Goal: Entertainment & Leisure: Consume media (video, audio)

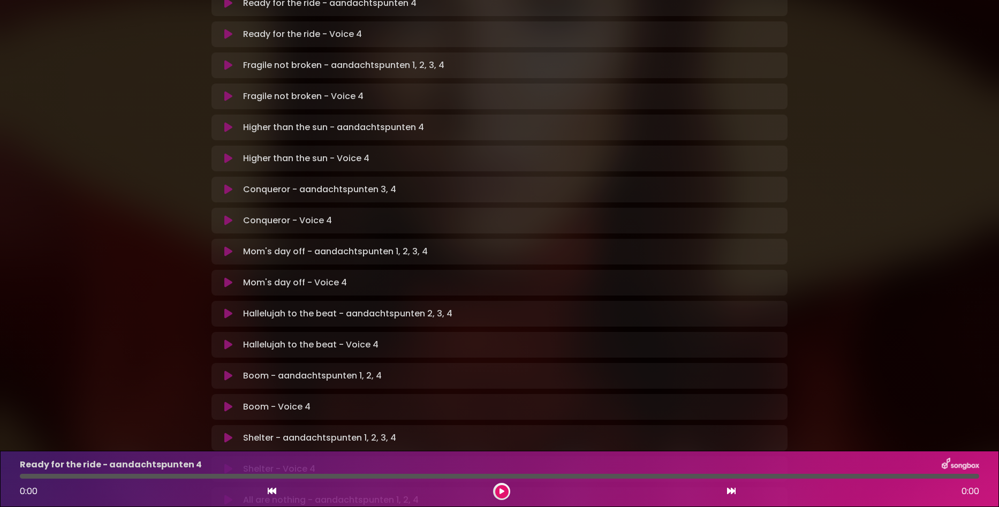
scroll to position [576, 0]
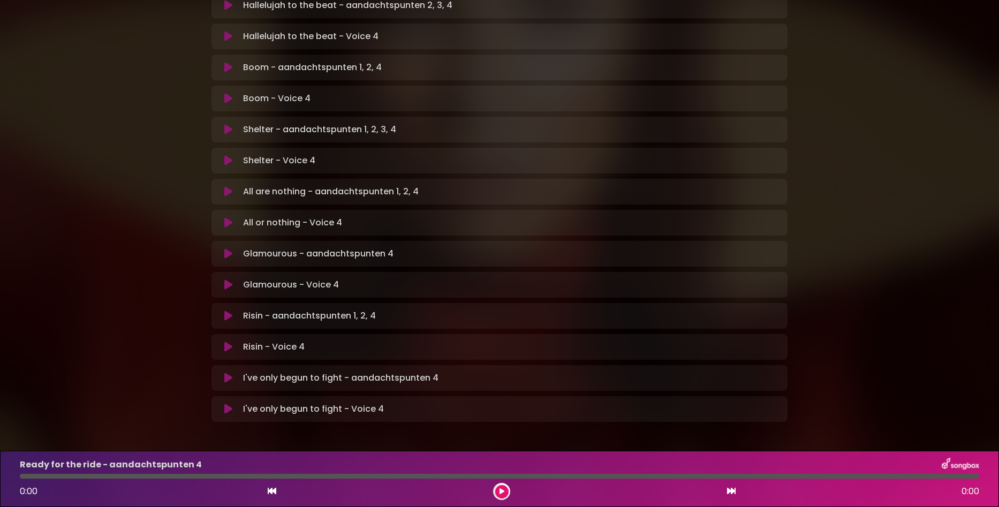
click at [229, 341] on icon at bounding box center [228, 346] width 8 height 11
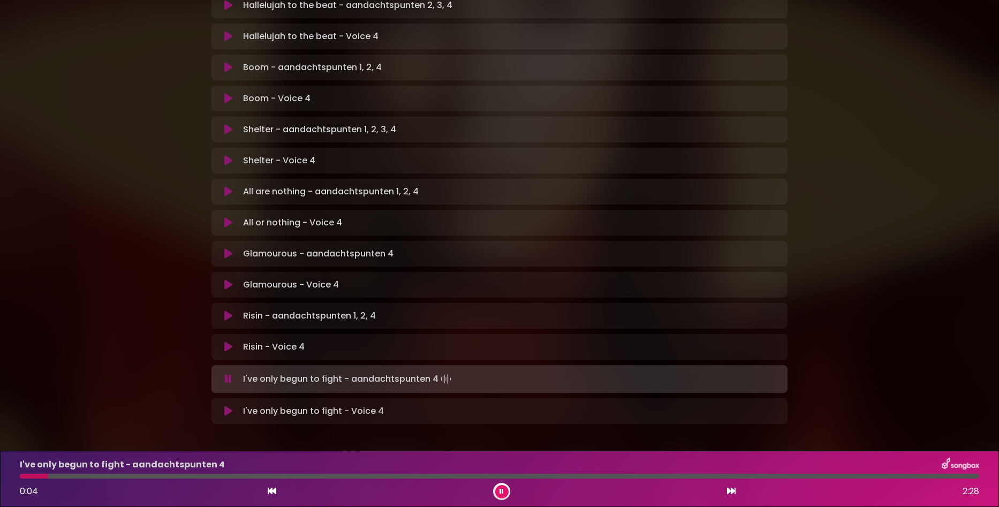
click at [228, 406] on icon at bounding box center [228, 411] width 8 height 11
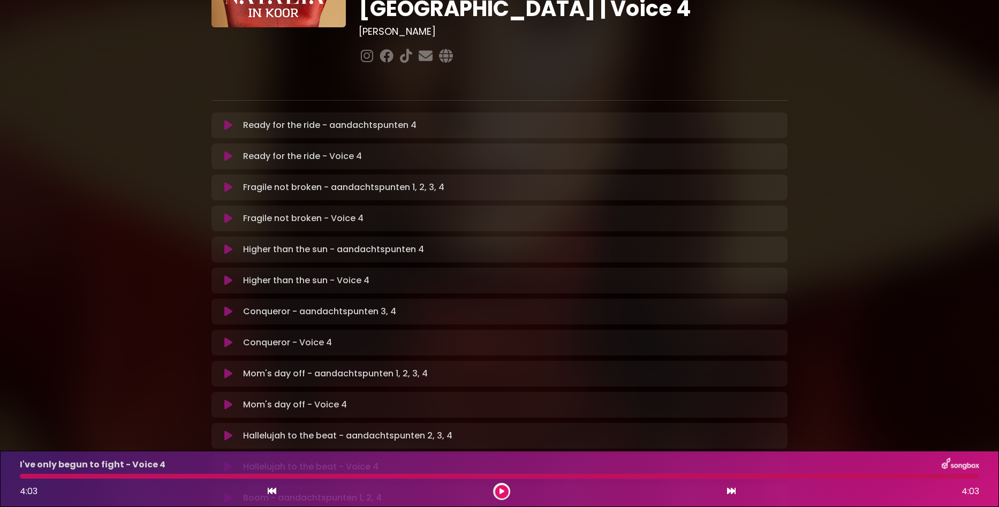
scroll to position [0, 0]
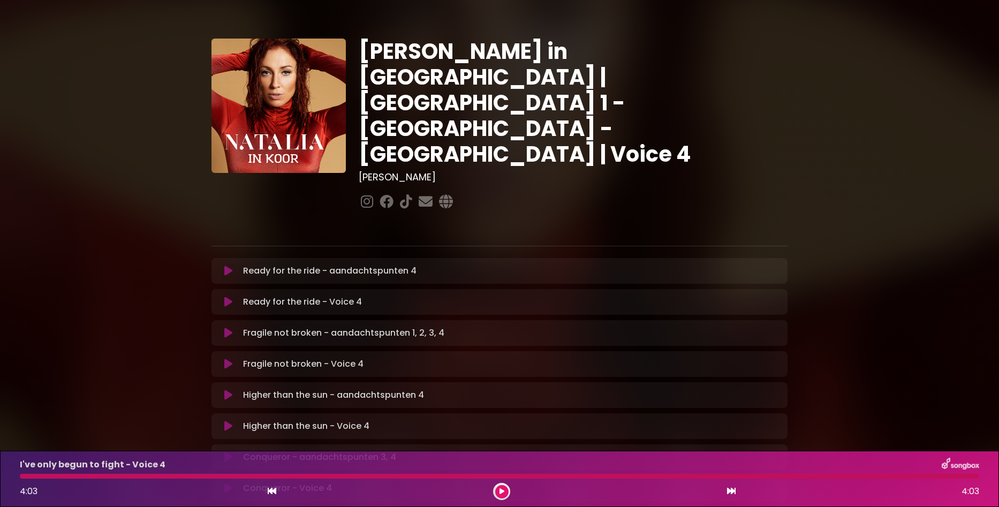
click at [226, 296] on icon at bounding box center [228, 301] width 8 height 11
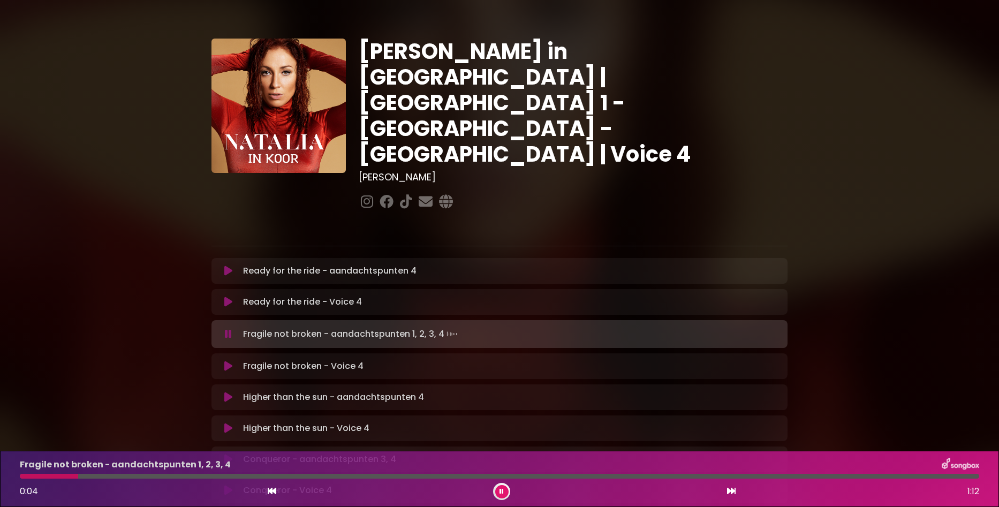
click at [227, 361] on icon at bounding box center [228, 366] width 8 height 11
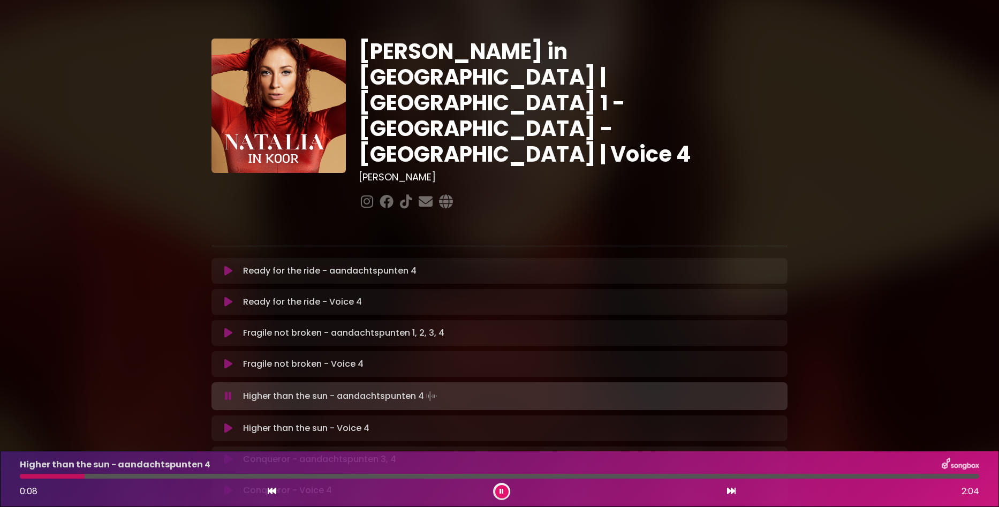
click at [226, 423] on icon at bounding box center [228, 428] width 8 height 11
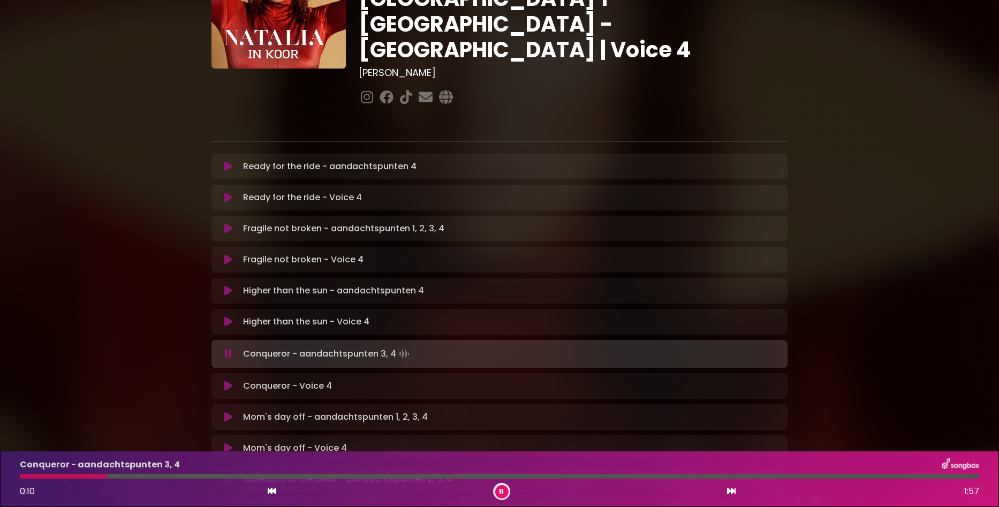
scroll to position [107, 0]
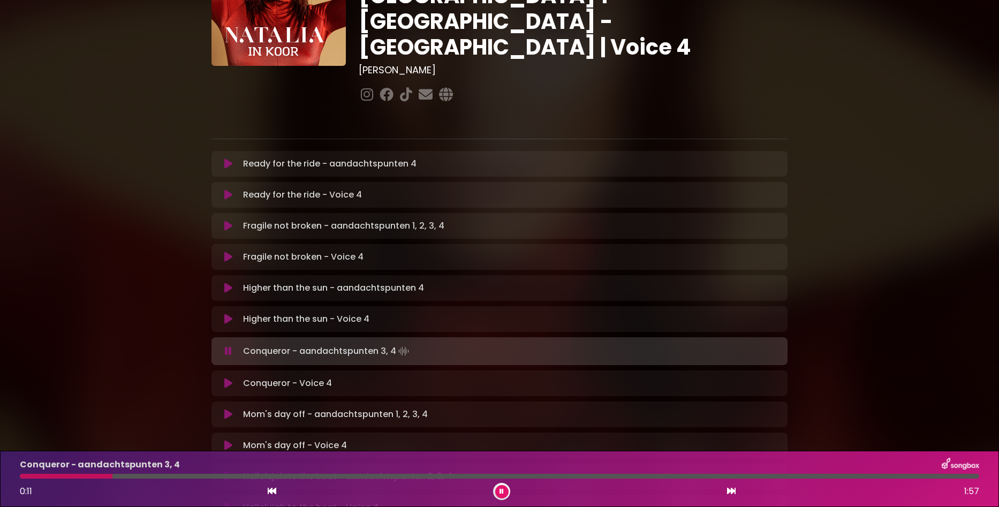
click at [228, 378] on icon at bounding box center [228, 383] width 8 height 11
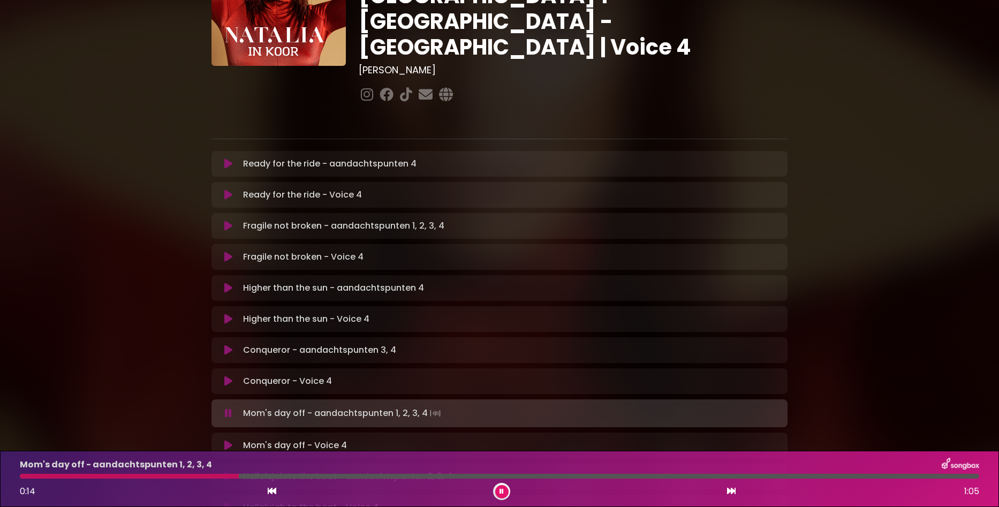
scroll to position [161, 0]
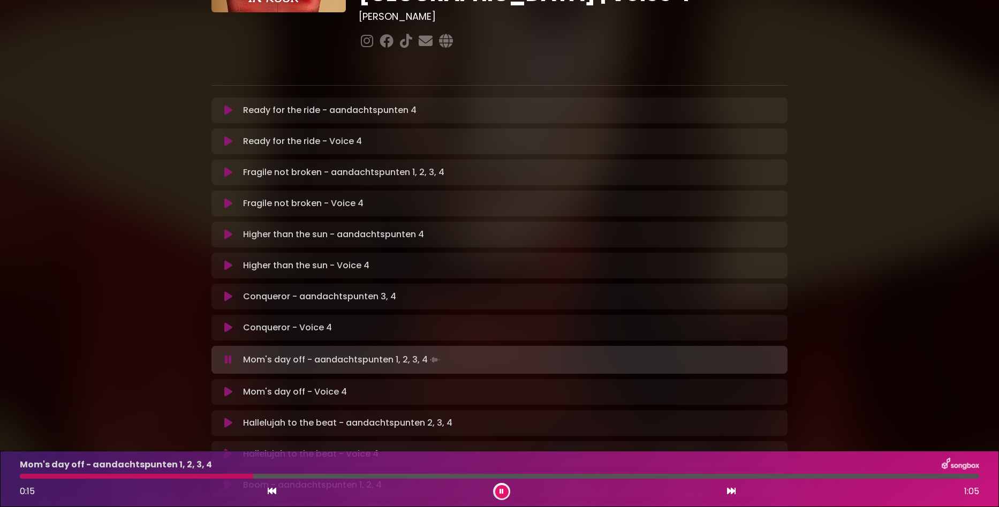
click at [227, 448] on icon at bounding box center [228, 453] width 8 height 11
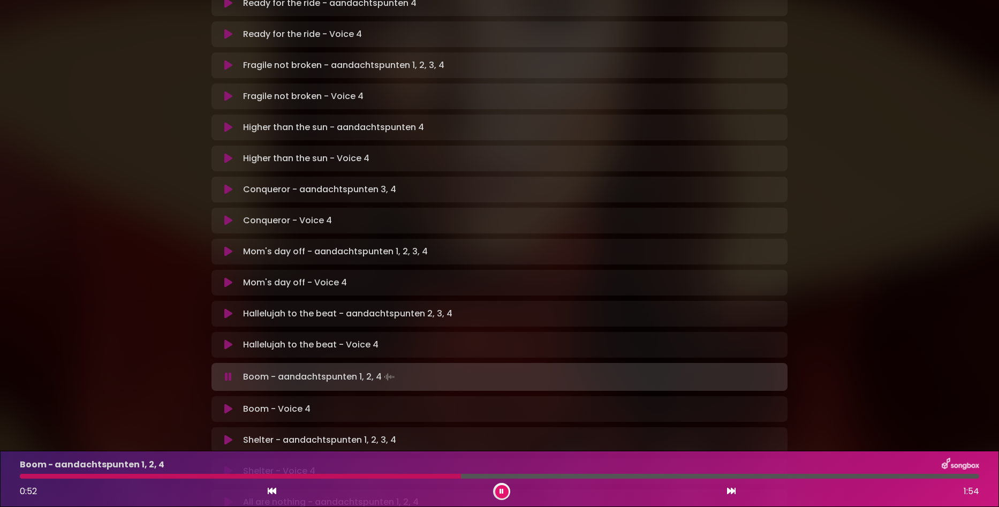
scroll to position [321, 0]
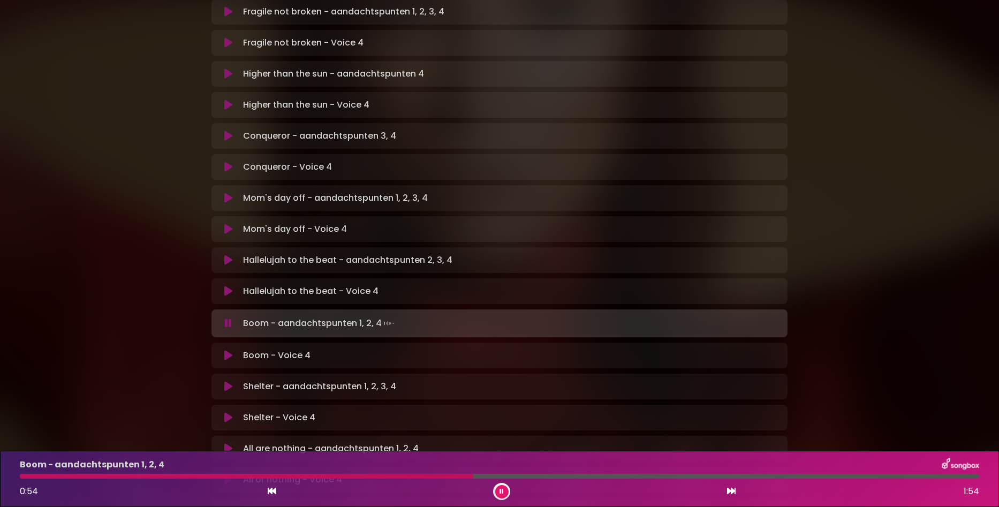
click at [225, 350] on icon at bounding box center [228, 355] width 8 height 11
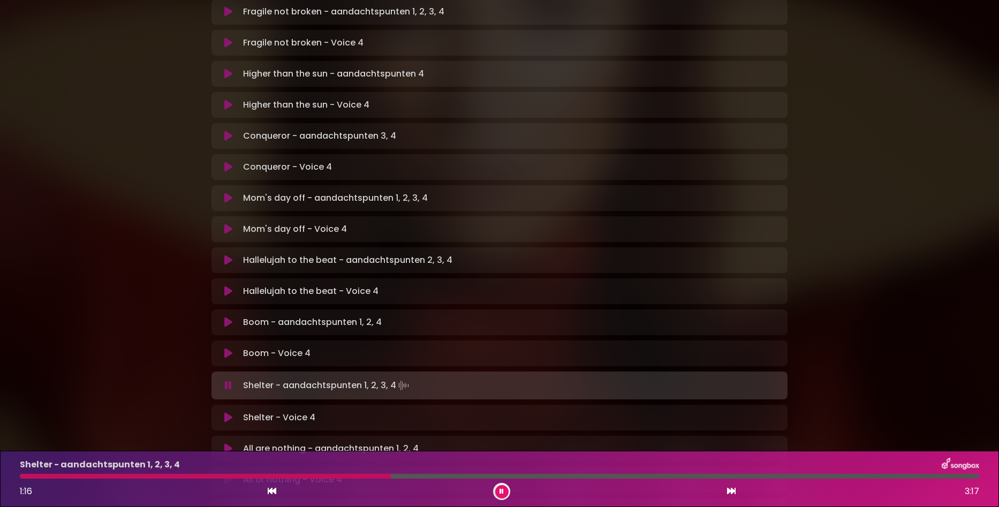
click at [231, 412] on icon at bounding box center [228, 417] width 8 height 11
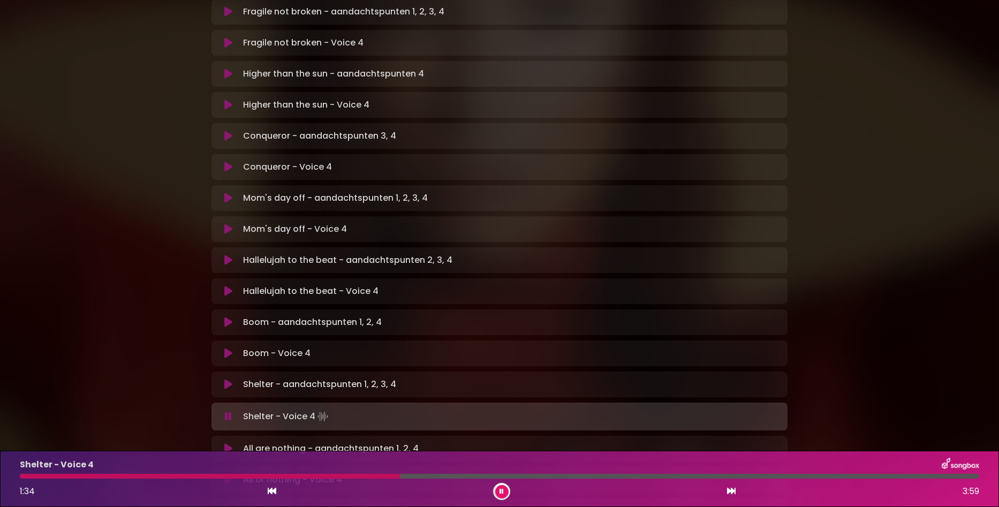
click at [891, 236] on div "[PERSON_NAME] in [GEOGRAPHIC_DATA] | [GEOGRAPHIC_DATA] 1 - [GEOGRAPHIC_DATA] - …" at bounding box center [499, 194] width 999 height 1005
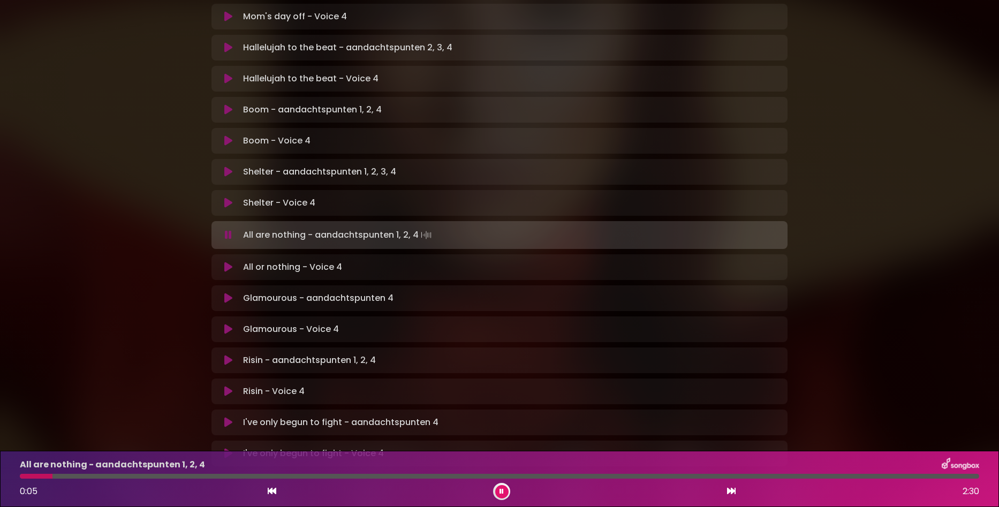
scroll to position [535, 0]
click at [230, 260] on icon at bounding box center [228, 265] width 8 height 11
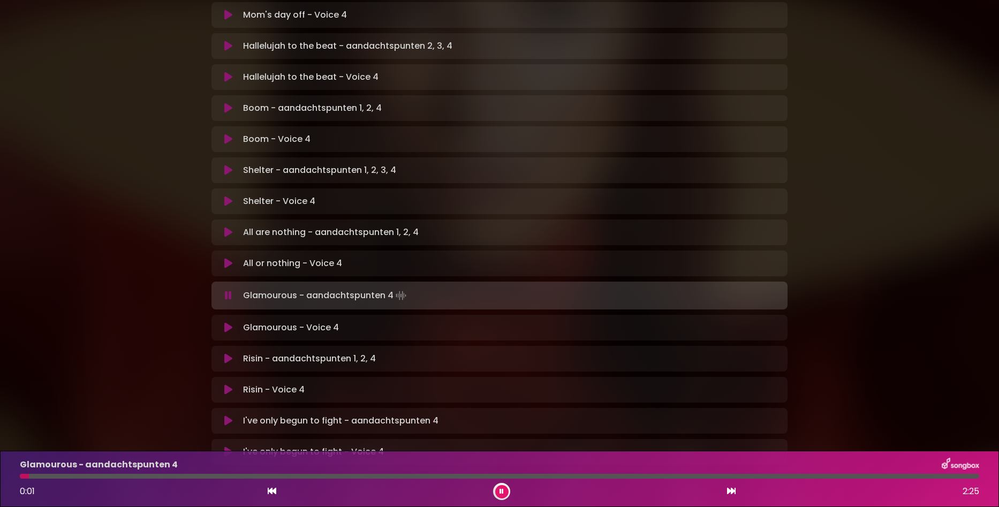
click at [224, 322] on icon at bounding box center [228, 327] width 8 height 11
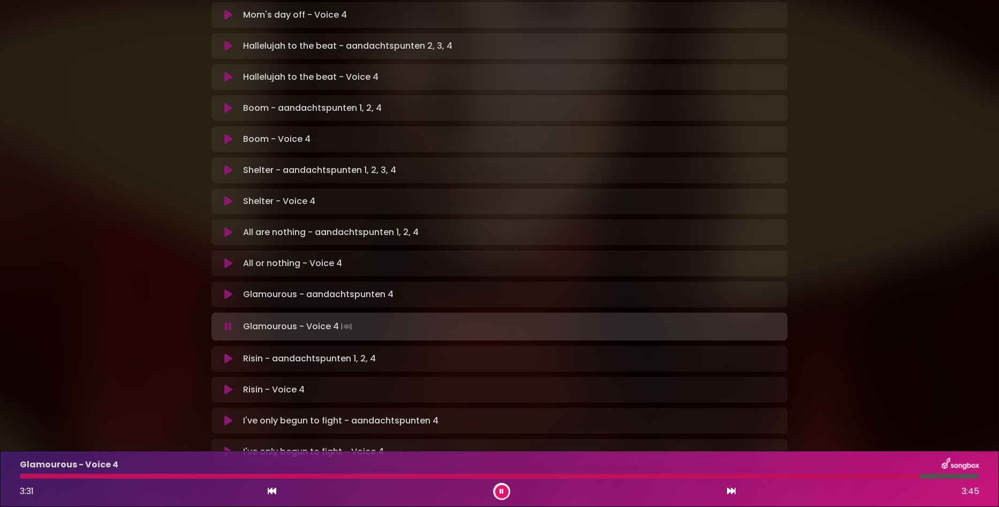
click at [495, 489] on button at bounding box center [501, 491] width 13 height 13
